Goal: Navigation & Orientation: Find specific page/section

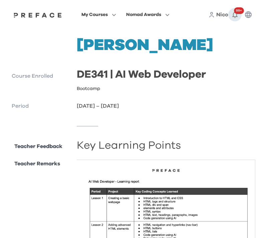
click at [234, 16] on icon "button" at bounding box center [235, 15] width 8 height 8
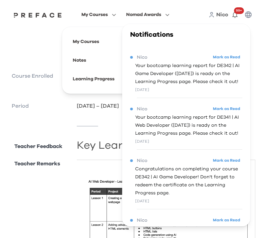
click at [100, 12] on span "My Courses" at bounding box center [94, 15] width 26 height 8
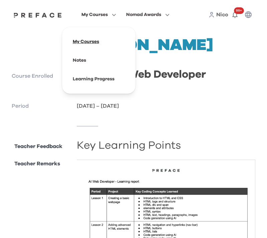
click at [89, 39] on span at bounding box center [98, 41] width 63 height 19
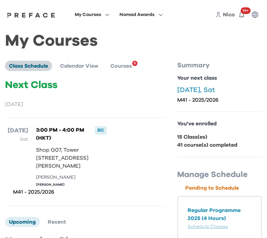
click at [33, 64] on span "Class Schedule" at bounding box center [28, 65] width 39 height 5
